Goal: Task Accomplishment & Management: Manage account settings

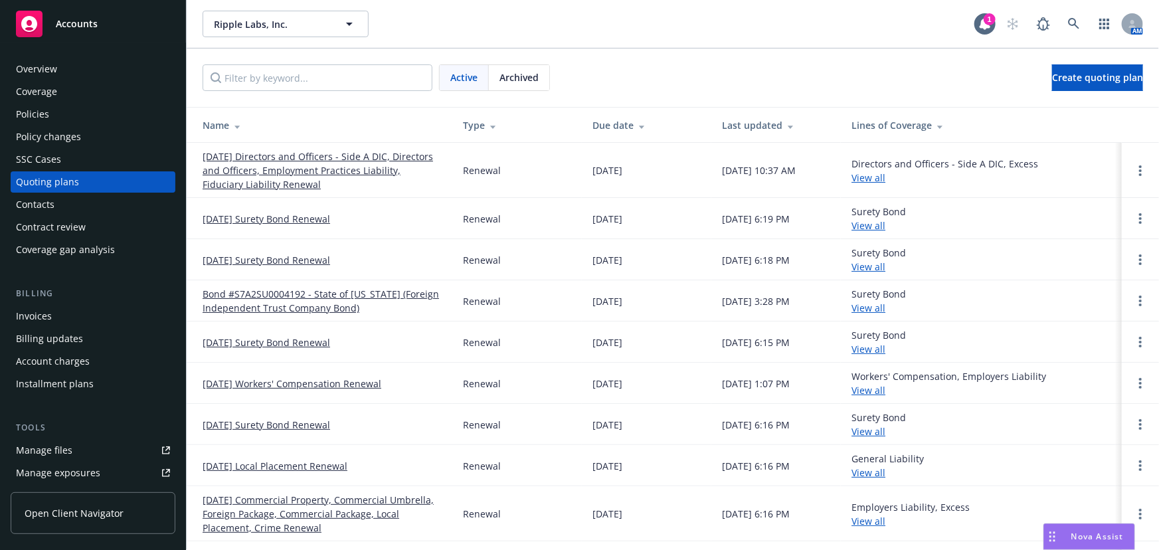
click at [292, 172] on link "[DATE] Directors and Officers - Side A DIC, Directors and Officers, Employment …" at bounding box center [322, 170] width 239 height 42
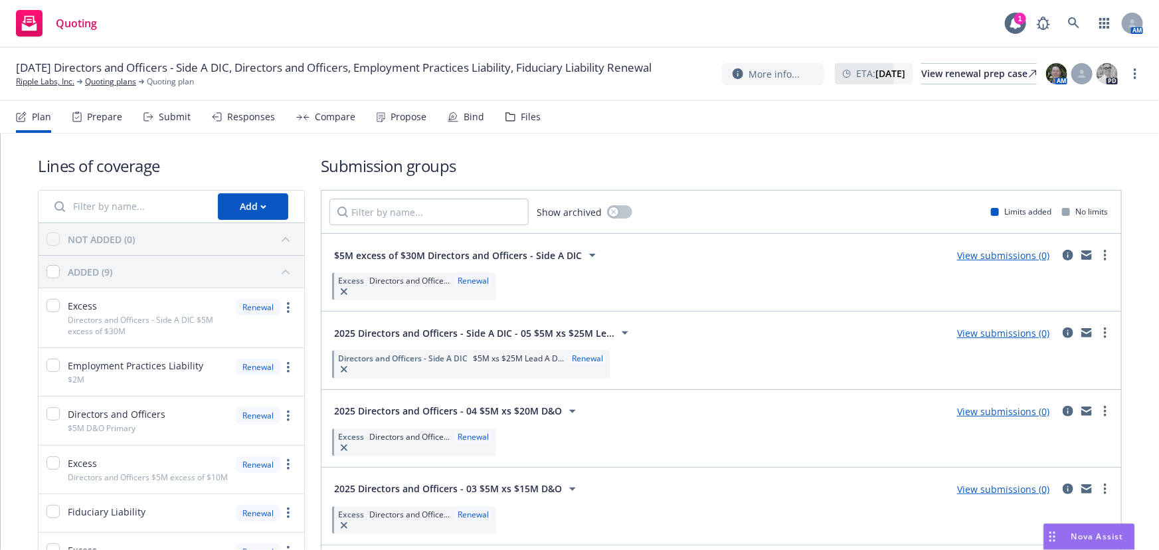
click at [182, 122] on div "Submit" at bounding box center [175, 117] width 32 height 11
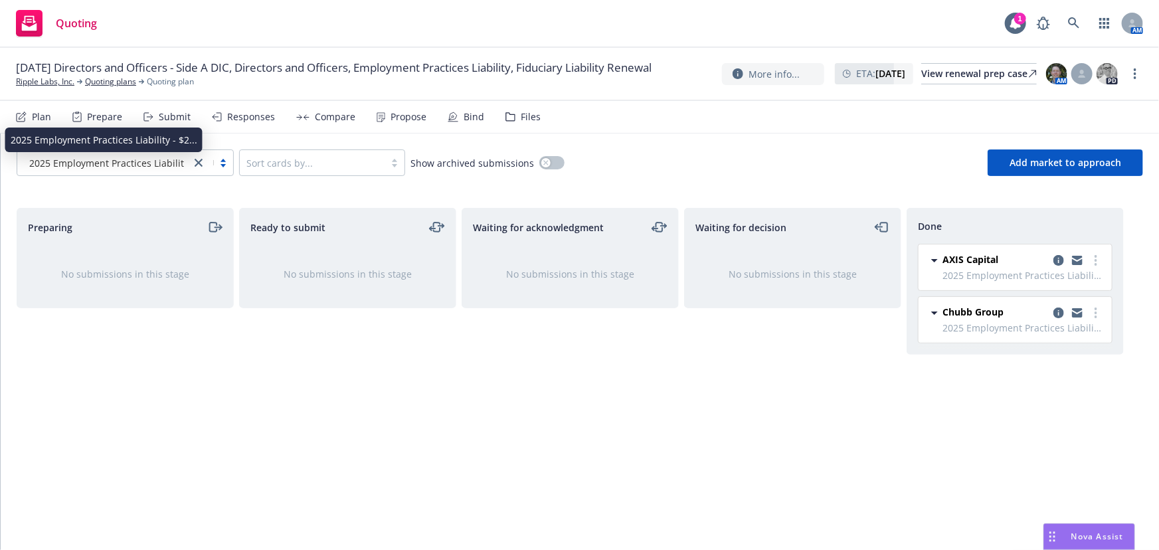
click at [191, 161] on link "close" at bounding box center [199, 163] width 16 height 16
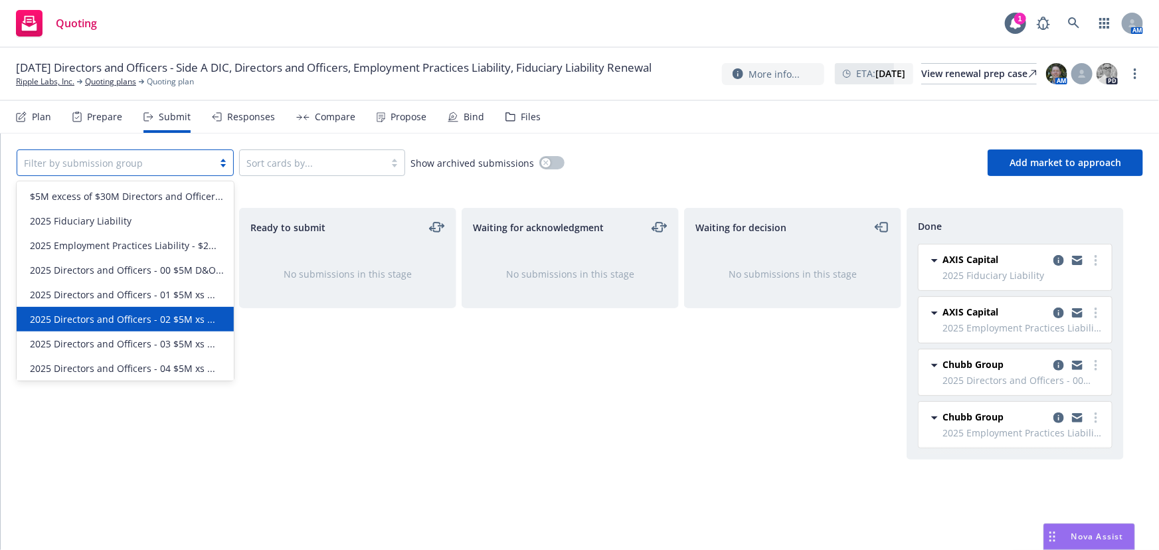
scroll to position [54, 0]
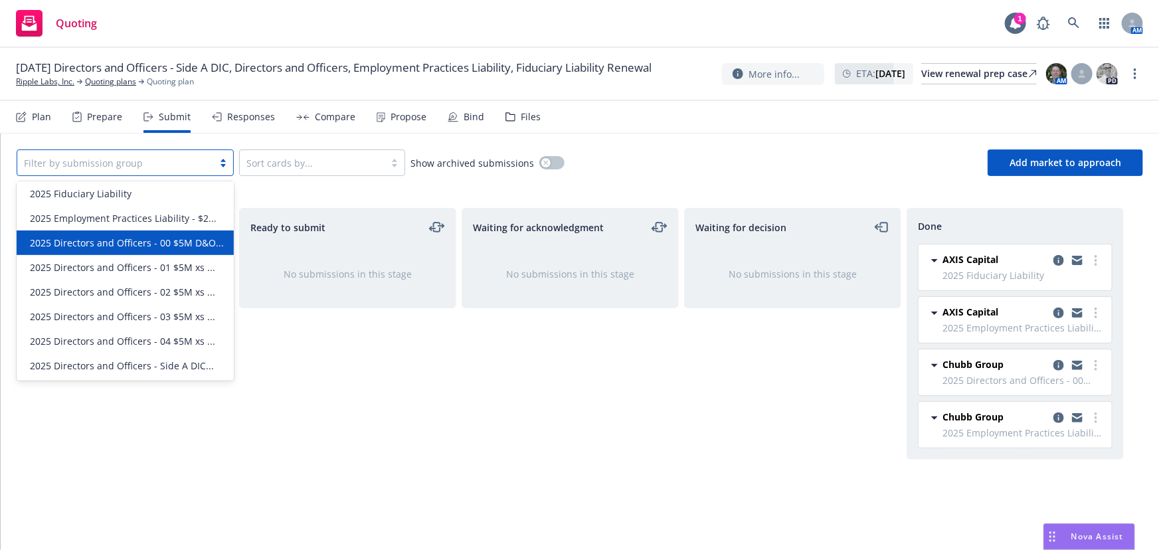
click at [183, 236] on span "2025 Directors and Officers - 00 $5M D&O..." at bounding box center [127, 243] width 194 height 14
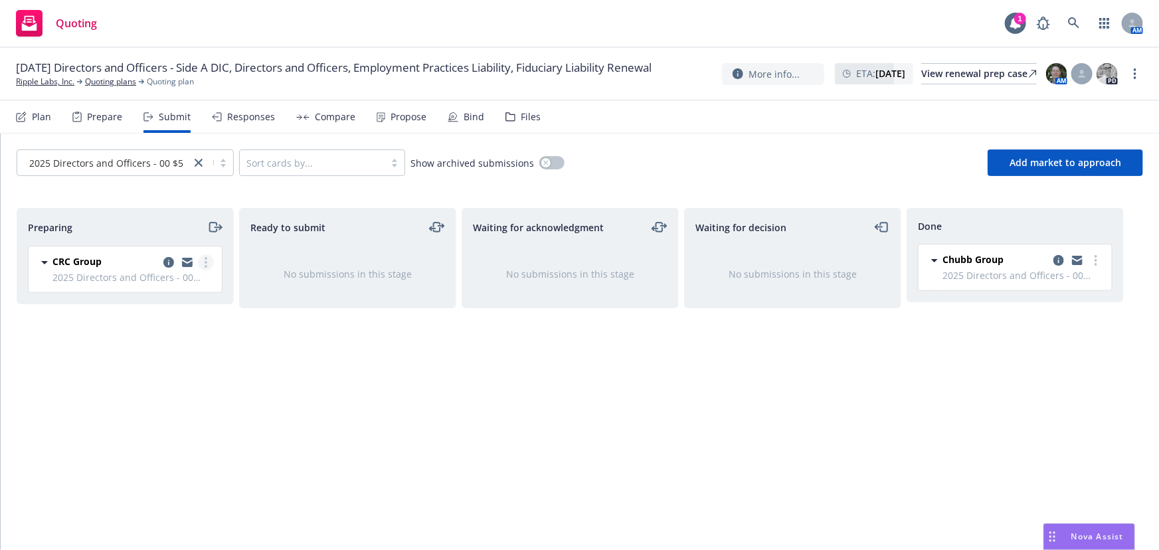
click at [205, 261] on circle "more" at bounding box center [206, 262] width 3 height 3
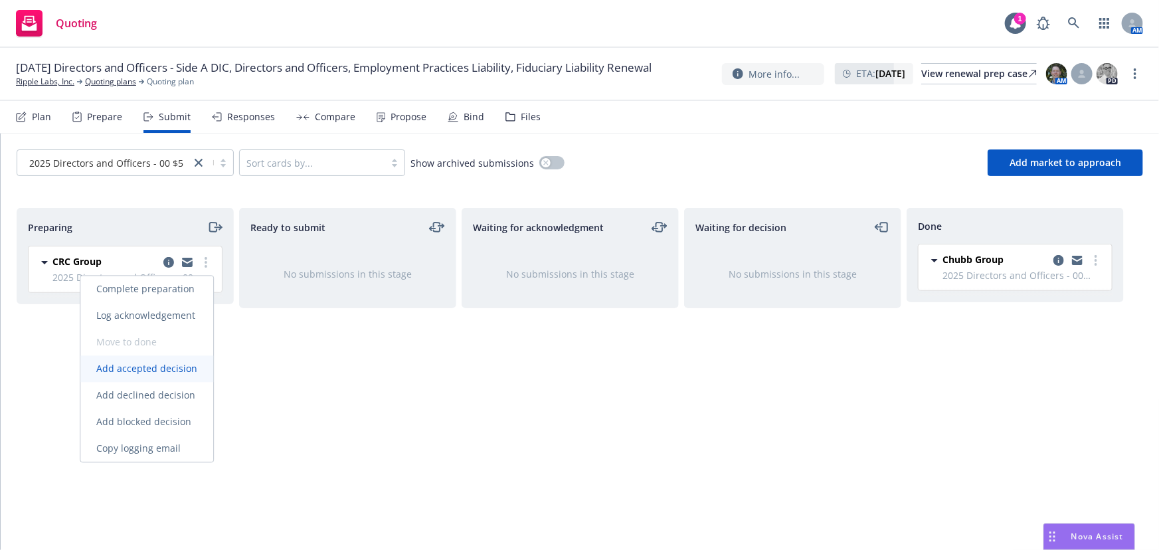
click at [172, 369] on span "Add accepted decision" at bounding box center [146, 369] width 133 height 13
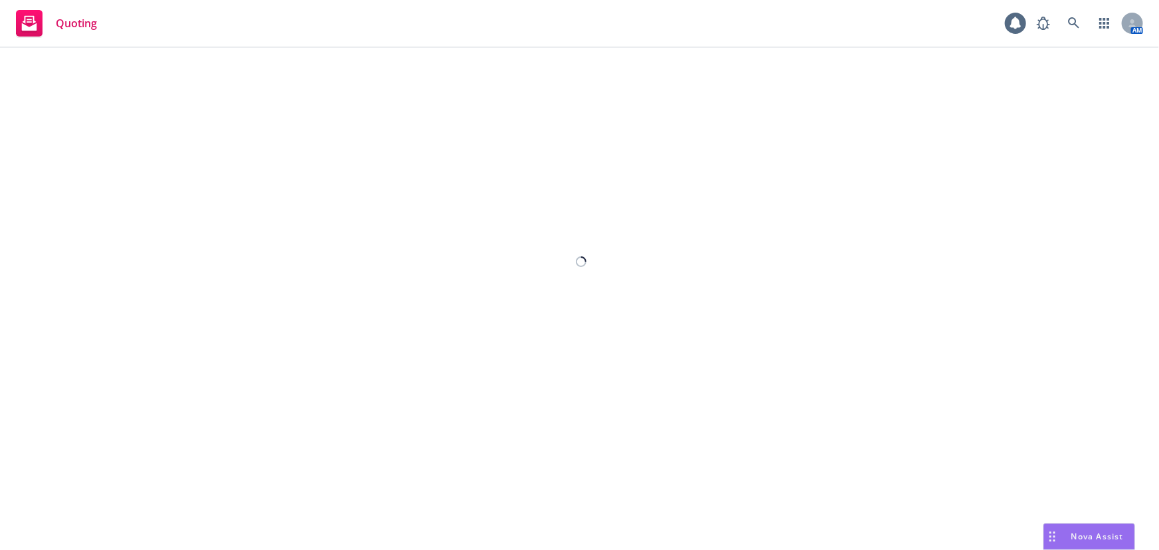
select select "12"
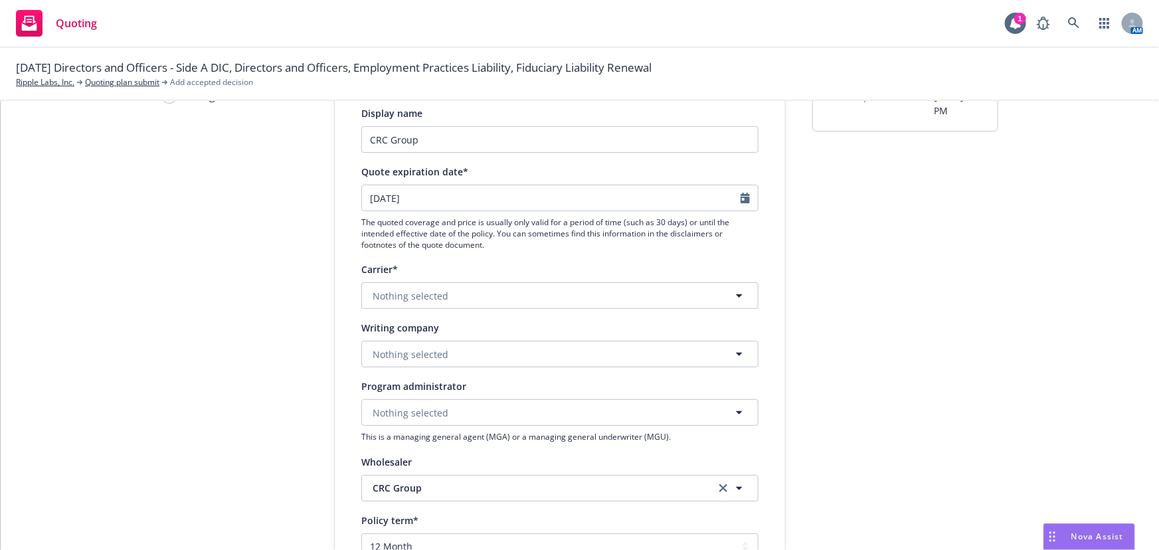
scroll to position [120, 0]
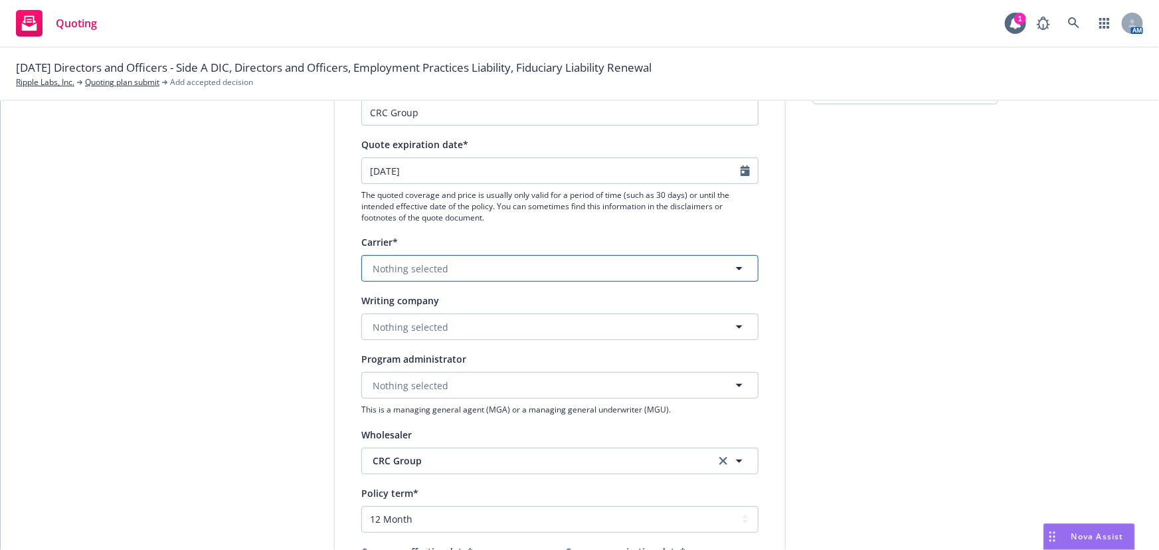
click at [731, 272] on icon "button" at bounding box center [739, 268] width 16 height 16
type input "t"
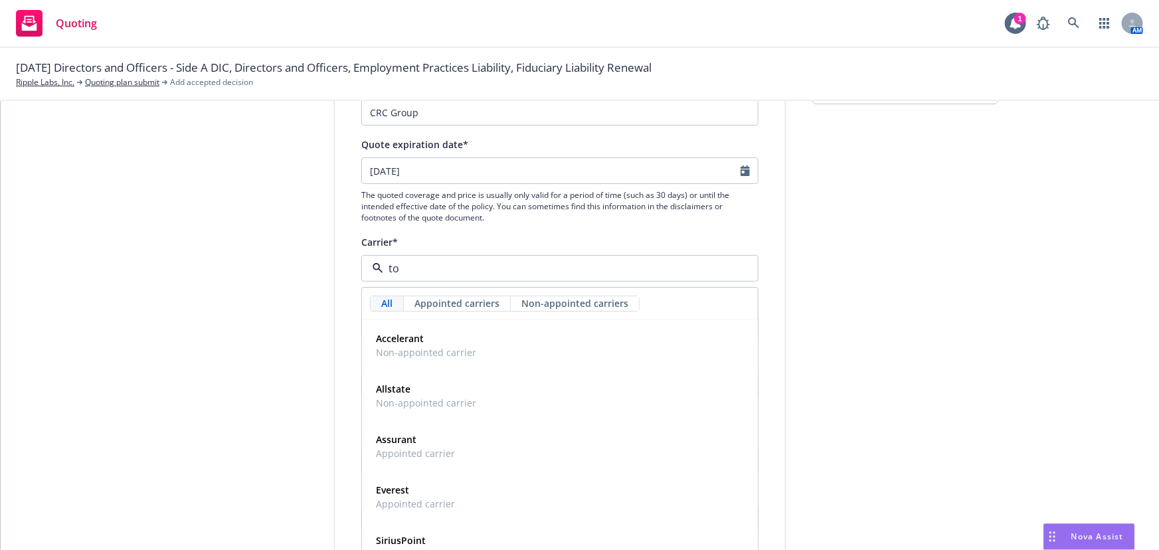
type input "tok"
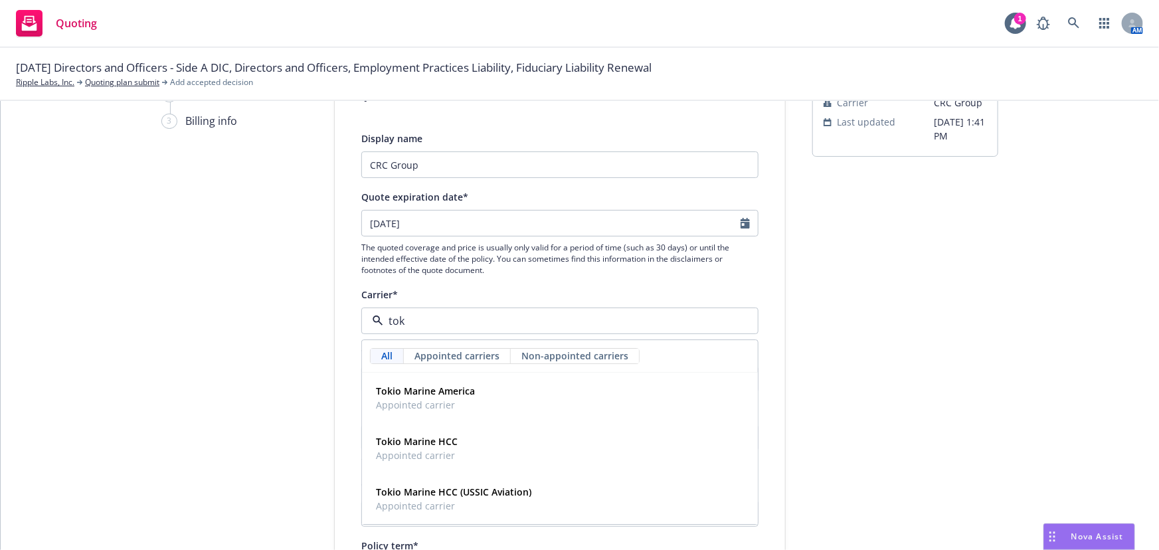
scroll to position [60, 0]
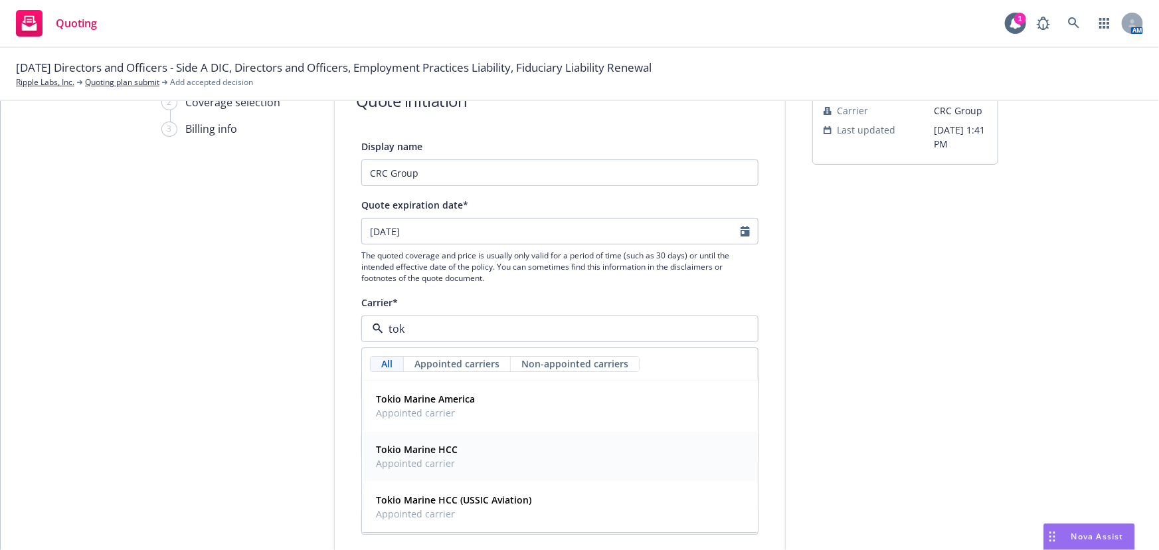
click at [511, 450] on div "Tokio Marine HCC Appointed carrier" at bounding box center [560, 456] width 379 height 33
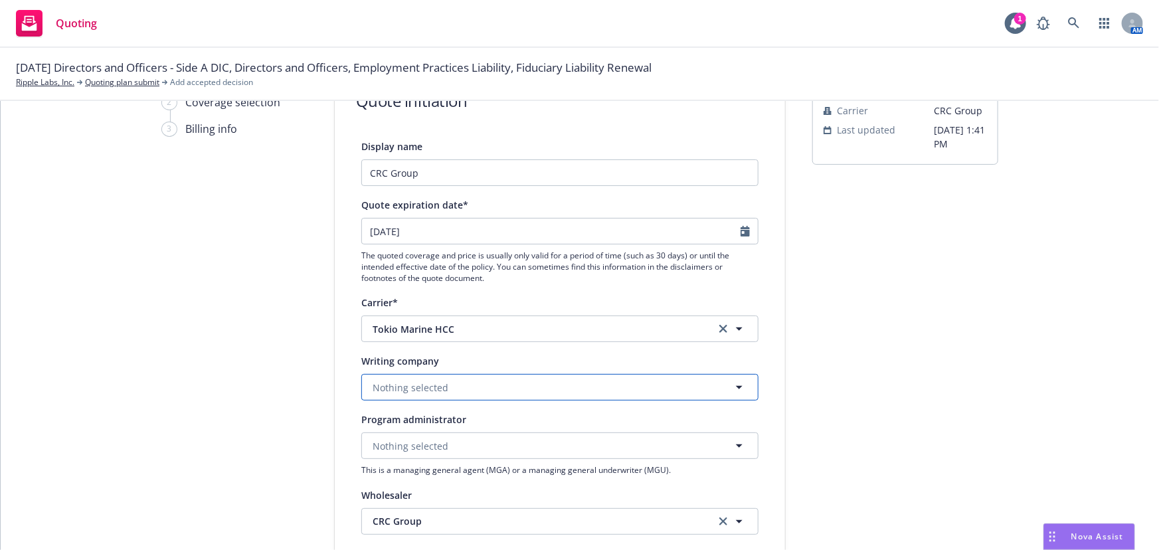
click at [467, 383] on button "Nothing selected" at bounding box center [559, 387] width 397 height 27
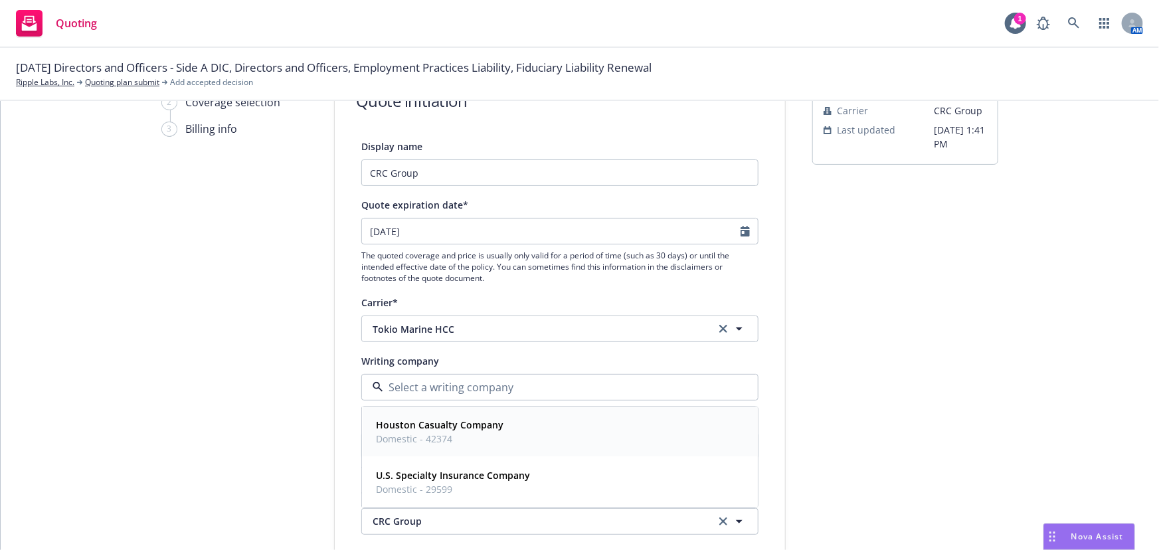
click at [505, 438] on div "Houston Casualty Company Domestic - 42374" at bounding box center [560, 432] width 379 height 33
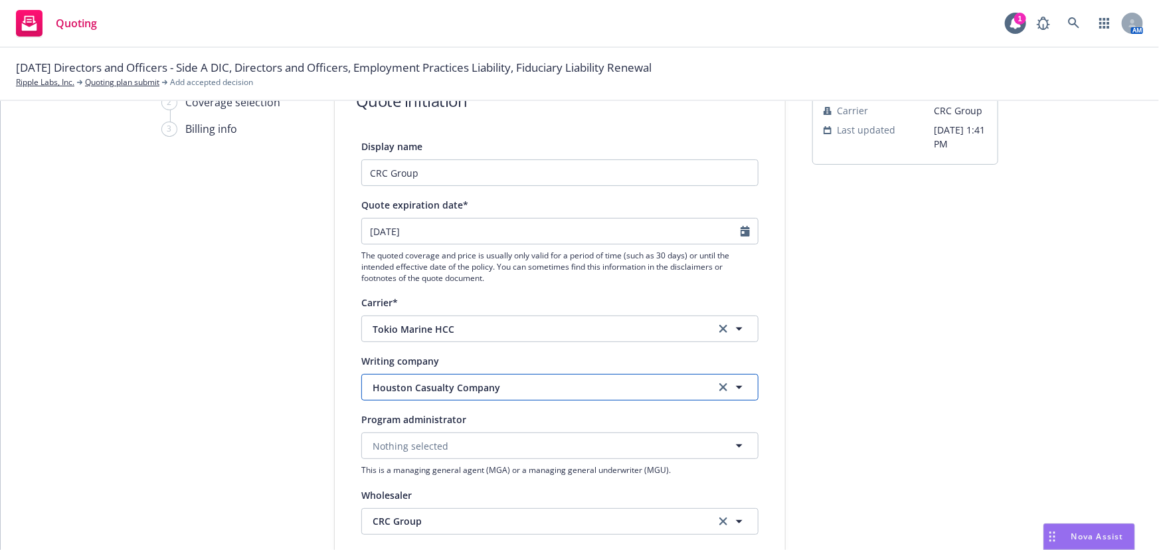
click at [529, 382] on span "Houston Casualty Company" at bounding box center [534, 388] width 323 height 14
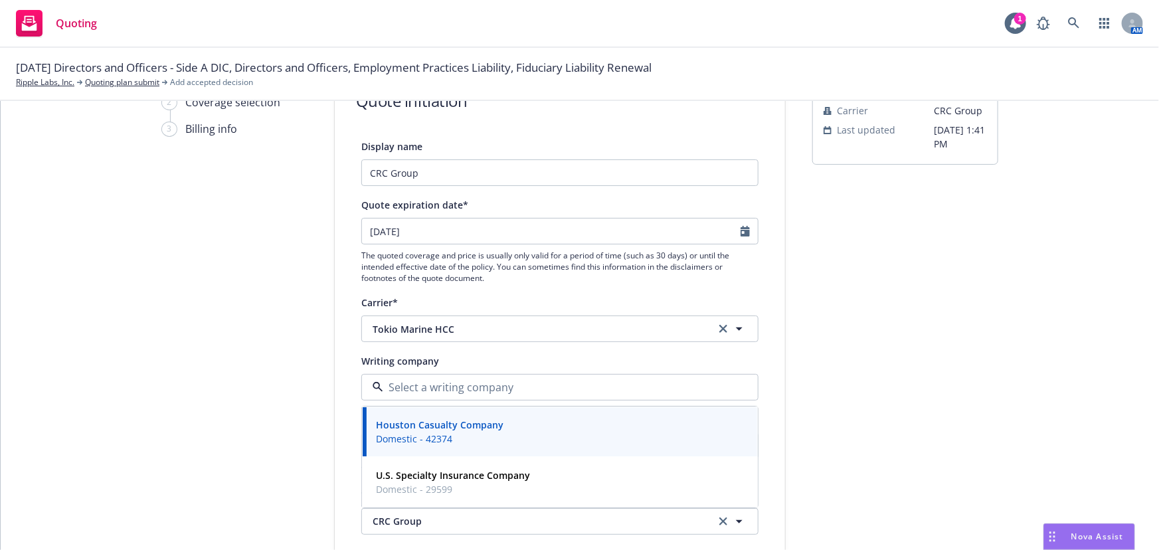
click at [529, 382] on input at bounding box center [557, 387] width 348 height 16
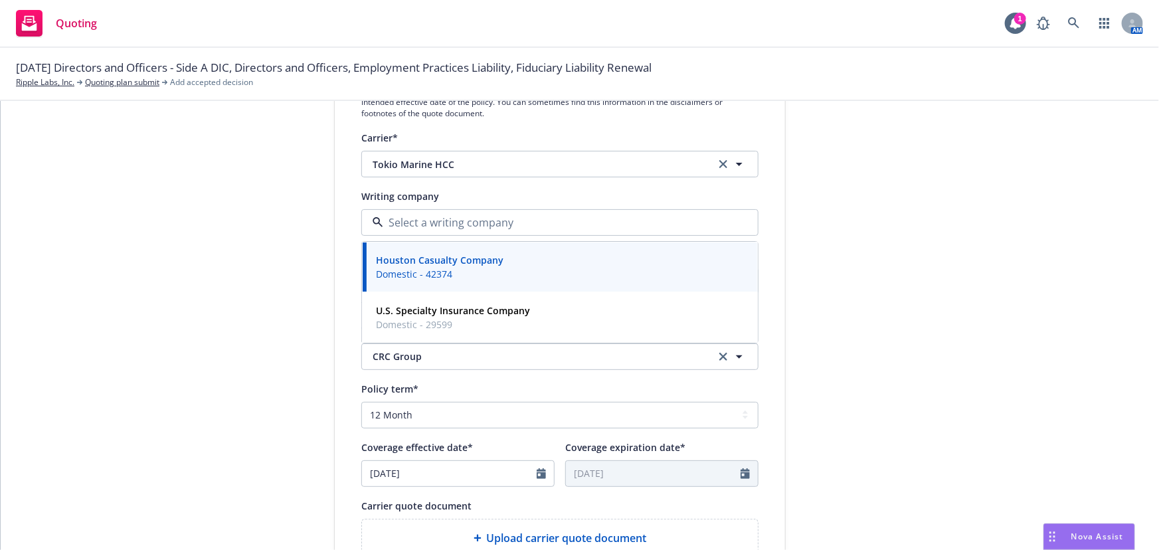
scroll to position [241, 0]
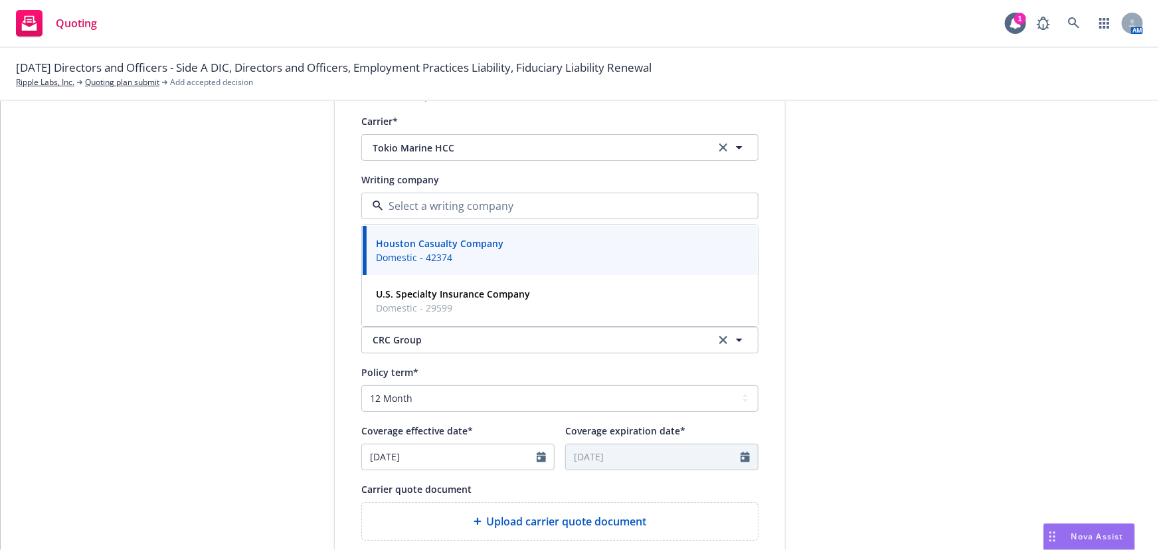
click at [1047, 345] on div "1 Quote initiation 2 Coverage selection 3 Billing info Quote initiation Display…" at bounding box center [580, 331] width 1127 height 891
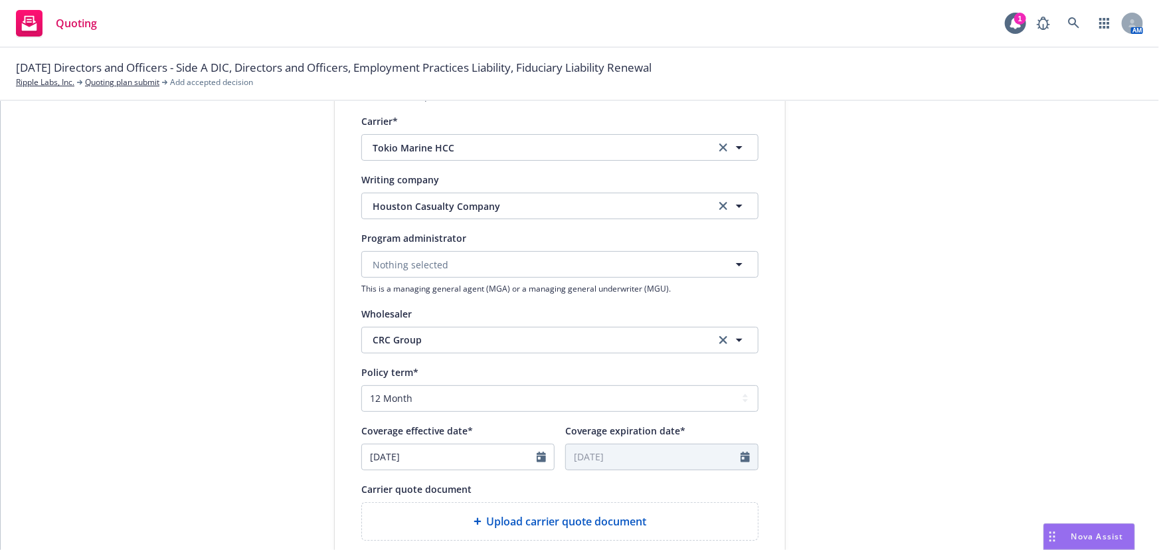
scroll to position [422, 0]
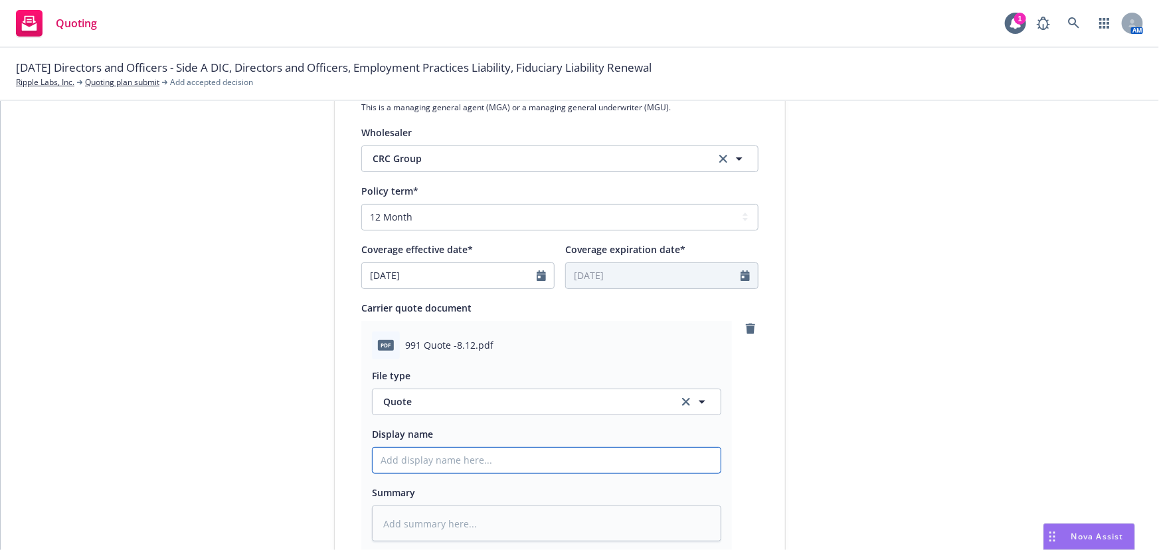
click at [462, 454] on input "Display name" at bounding box center [547, 460] width 348 height 25
type textarea "x"
